Goal: Information Seeking & Learning: Learn about a topic

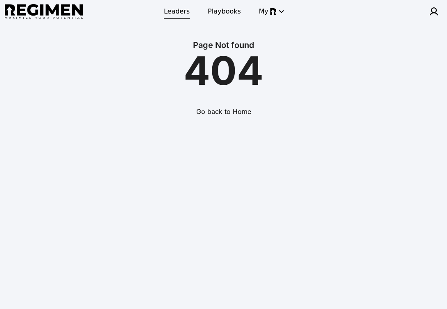
click at [177, 11] on span "Leaders" at bounding box center [177, 12] width 26 height 10
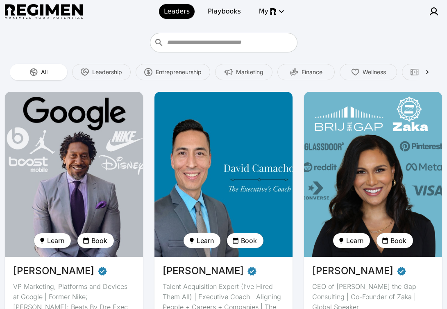
click at [251, 148] on img at bounding box center [223, 174] width 142 height 170
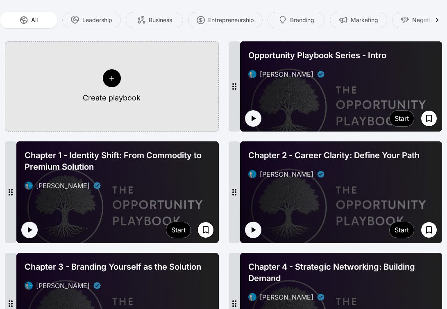
scroll to position [192, 0]
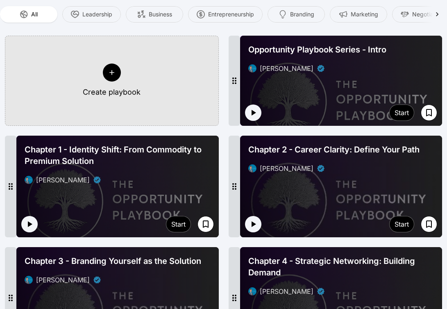
click at [363, 64] on div "[PERSON_NAME]" at bounding box center [341, 69] width 186 height 10
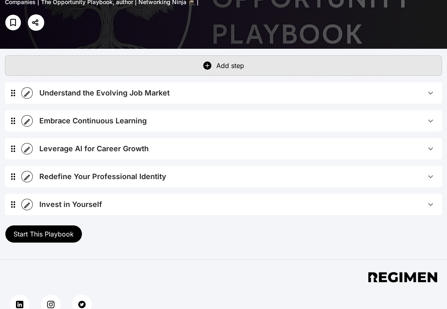
scroll to position [168, 0]
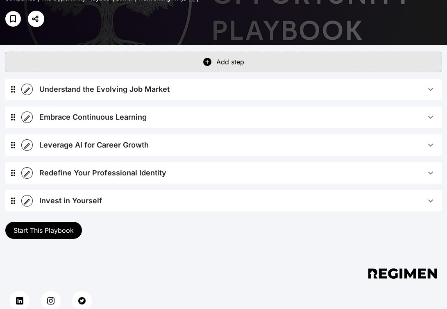
click at [218, 93] on span "Understand the Evolving Job Market" at bounding box center [232, 89] width 386 height 11
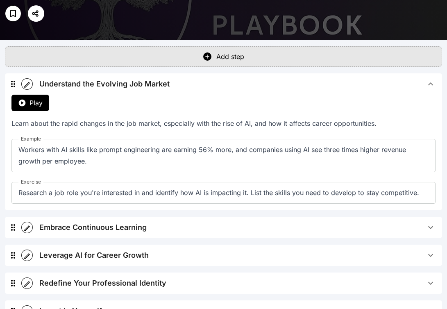
scroll to position [0, 0]
